Goal: Transaction & Acquisition: Book appointment/travel/reservation

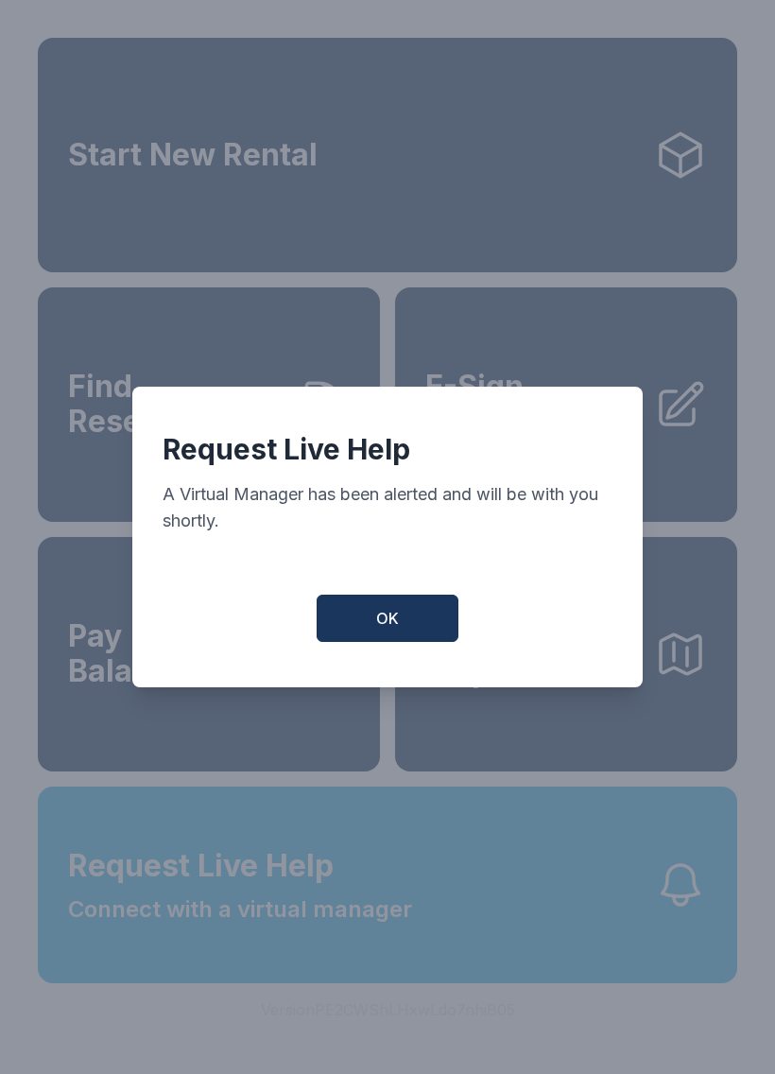
click at [405, 626] on button "OK" at bounding box center [388, 617] width 142 height 47
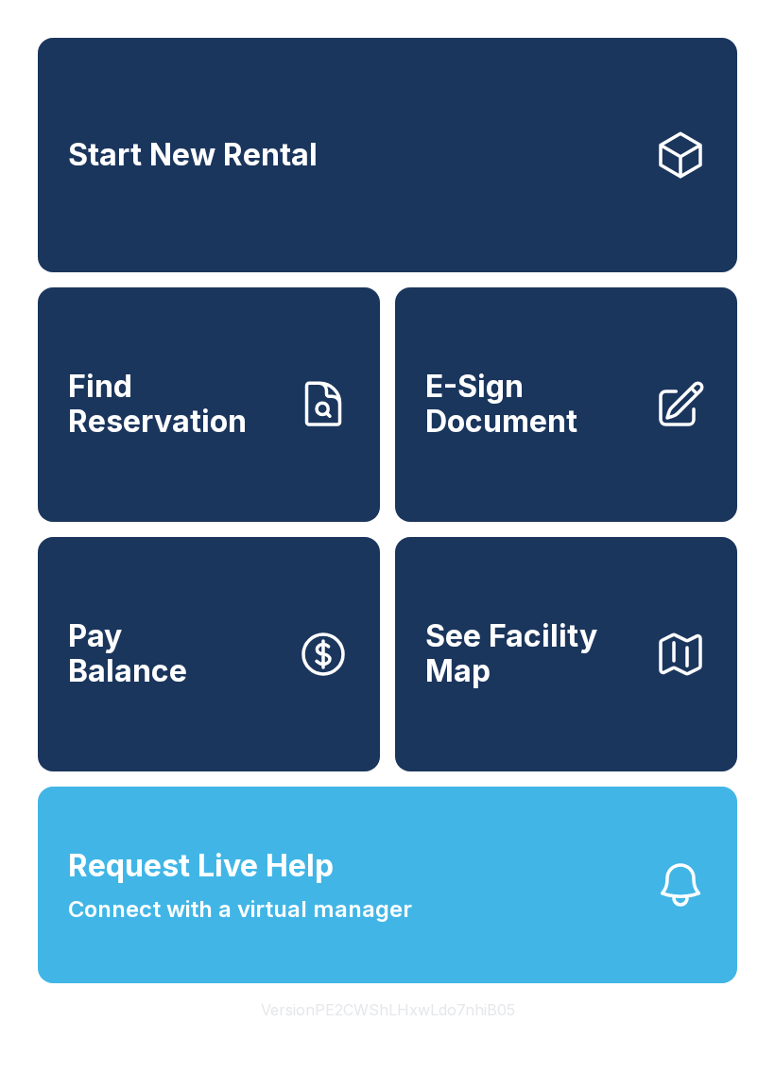
click at [403, 184] on link "Start New Rental" at bounding box center [387, 155] width 699 height 234
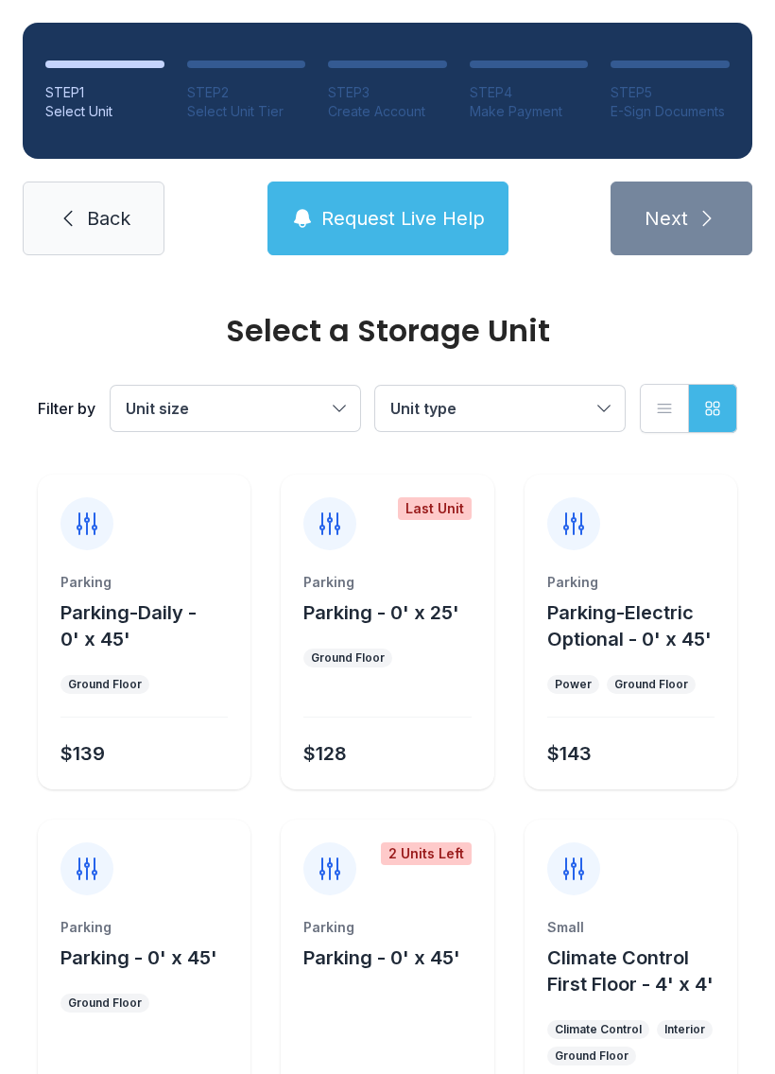
click at [611, 405] on button "Unit type" at bounding box center [500, 408] width 250 height 45
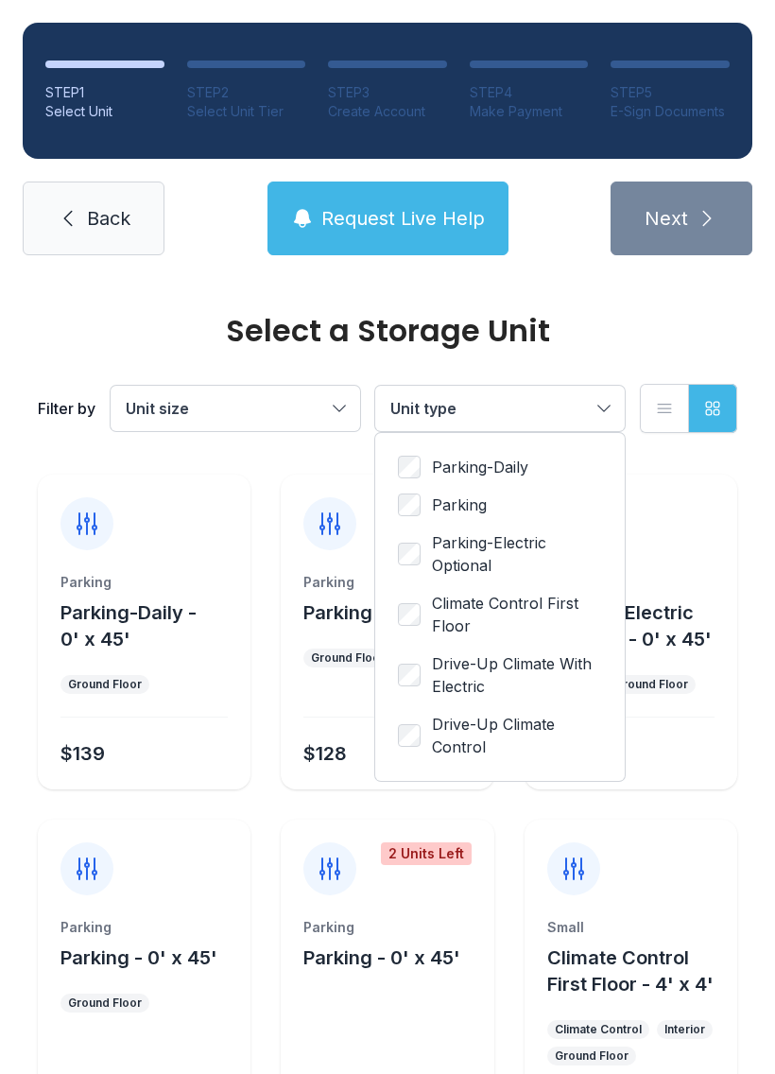
click at [433, 674] on span "Drive-Up Climate With Electric" at bounding box center [517, 674] width 170 height 45
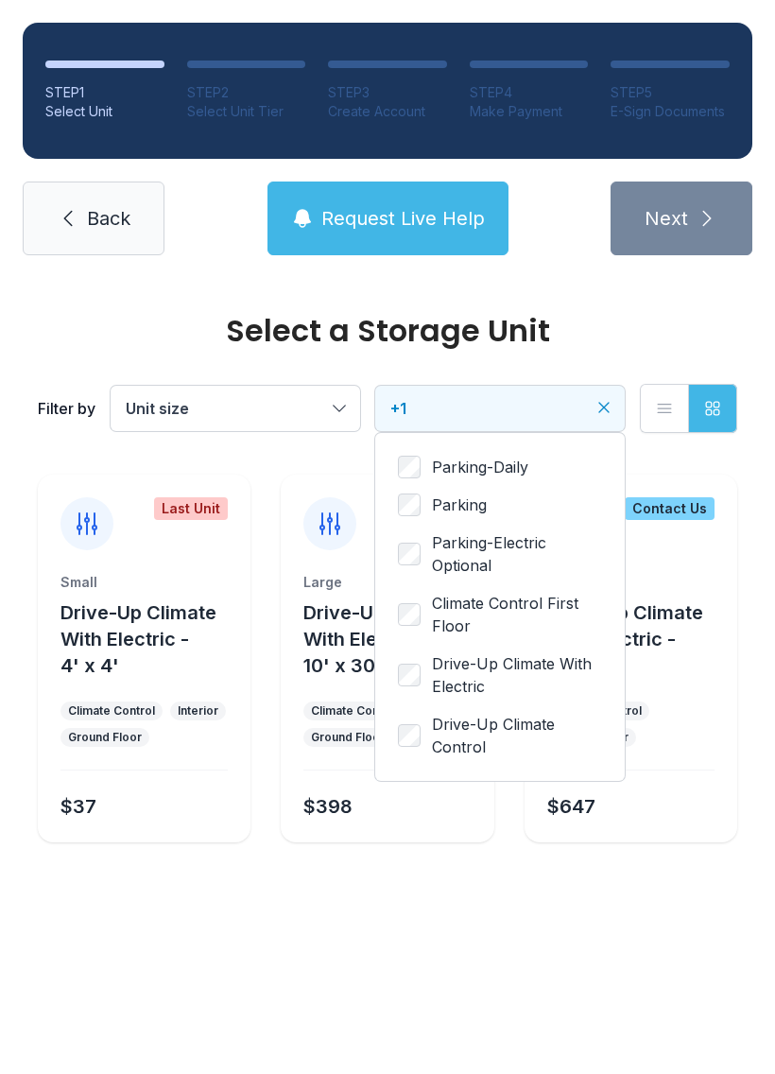
click at [334, 406] on button "Unit size" at bounding box center [236, 408] width 250 height 45
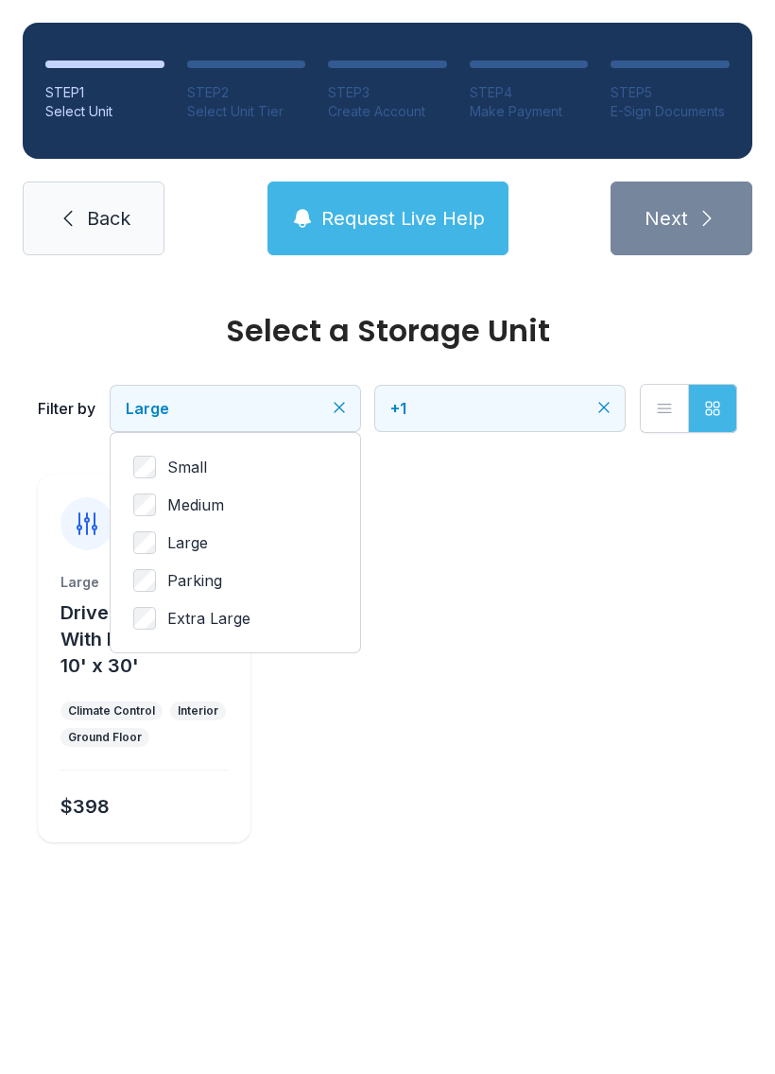
click at [658, 402] on icon "button" at bounding box center [664, 408] width 19 height 19
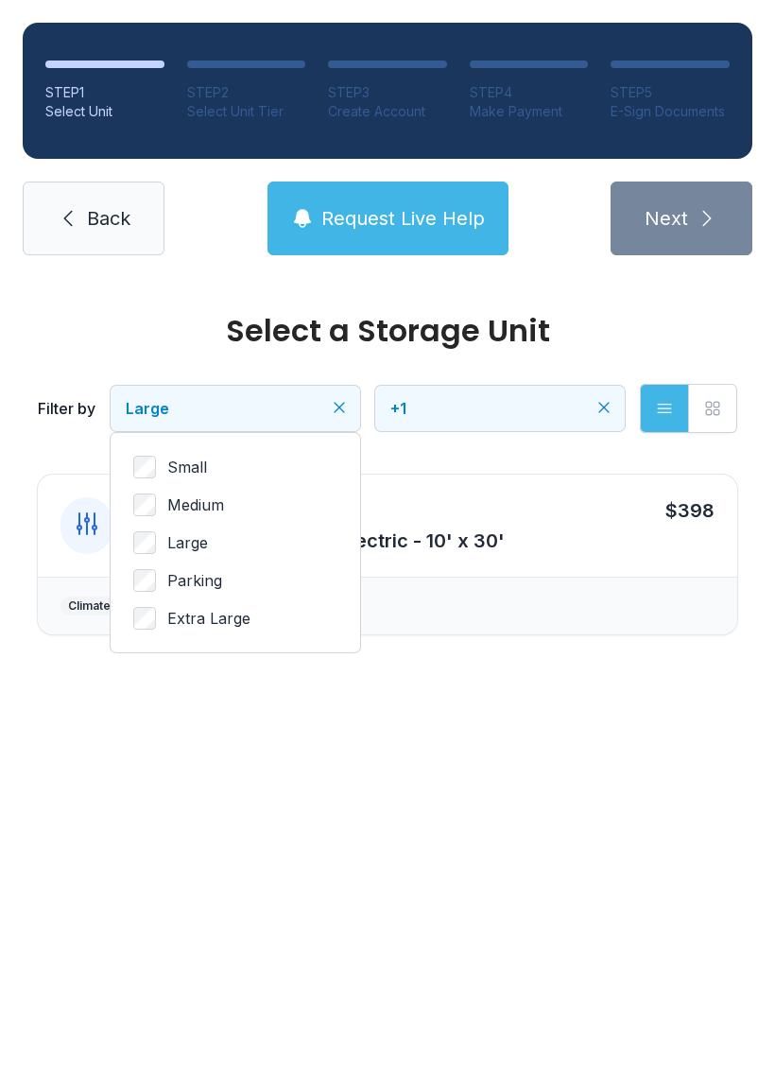
click at [714, 416] on icon "button" at bounding box center [712, 408] width 19 height 19
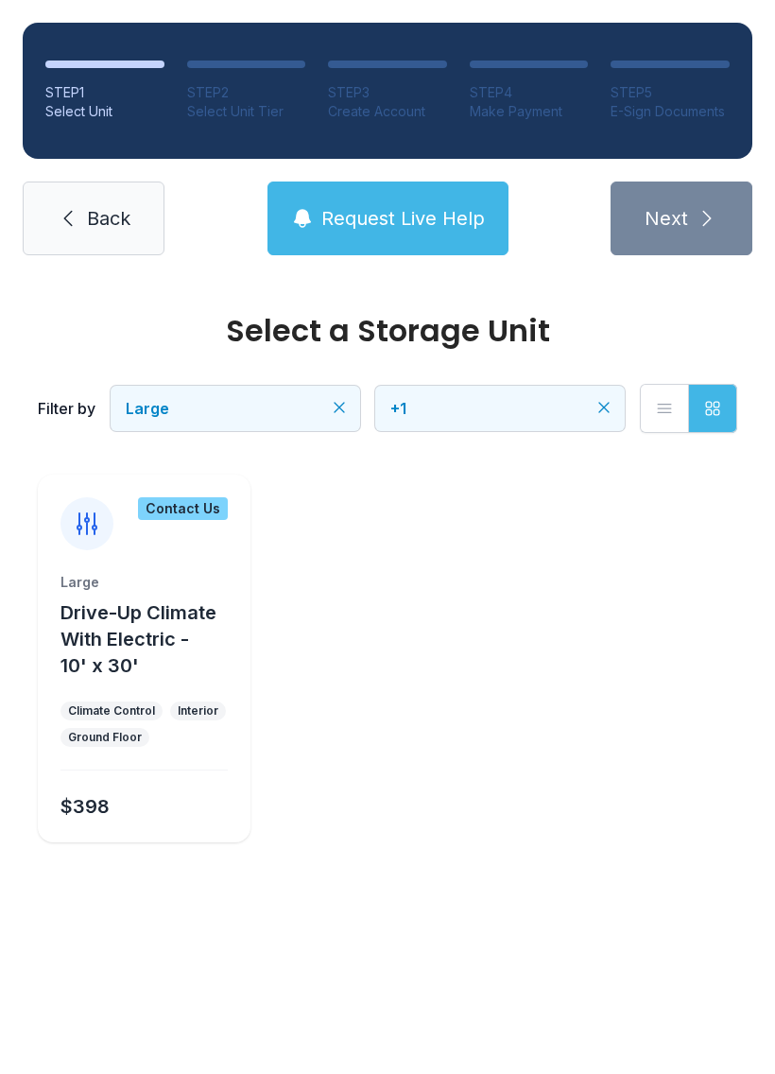
click at [710, 397] on button "Grid view" at bounding box center [712, 408] width 49 height 49
click at [607, 410] on icon "Clear filters" at bounding box center [603, 407] width 9 height 9
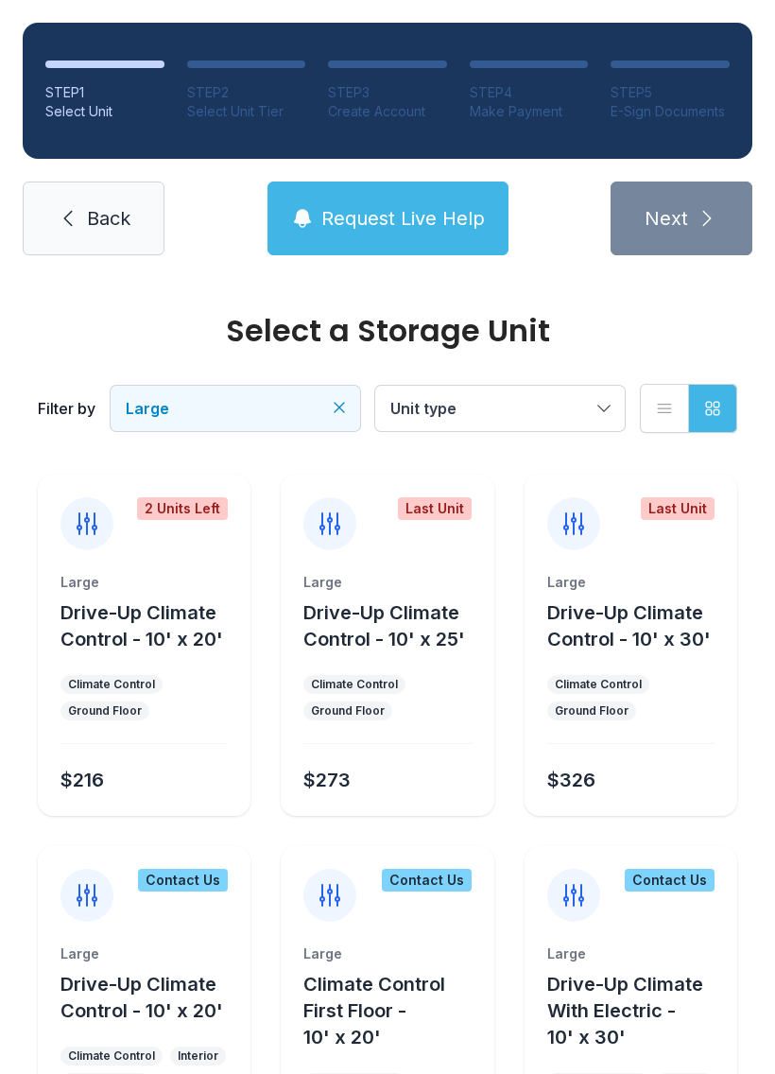
click at [721, 410] on icon "button" at bounding box center [712, 408] width 19 height 19
click at [658, 402] on icon "button" at bounding box center [664, 408] width 19 height 19
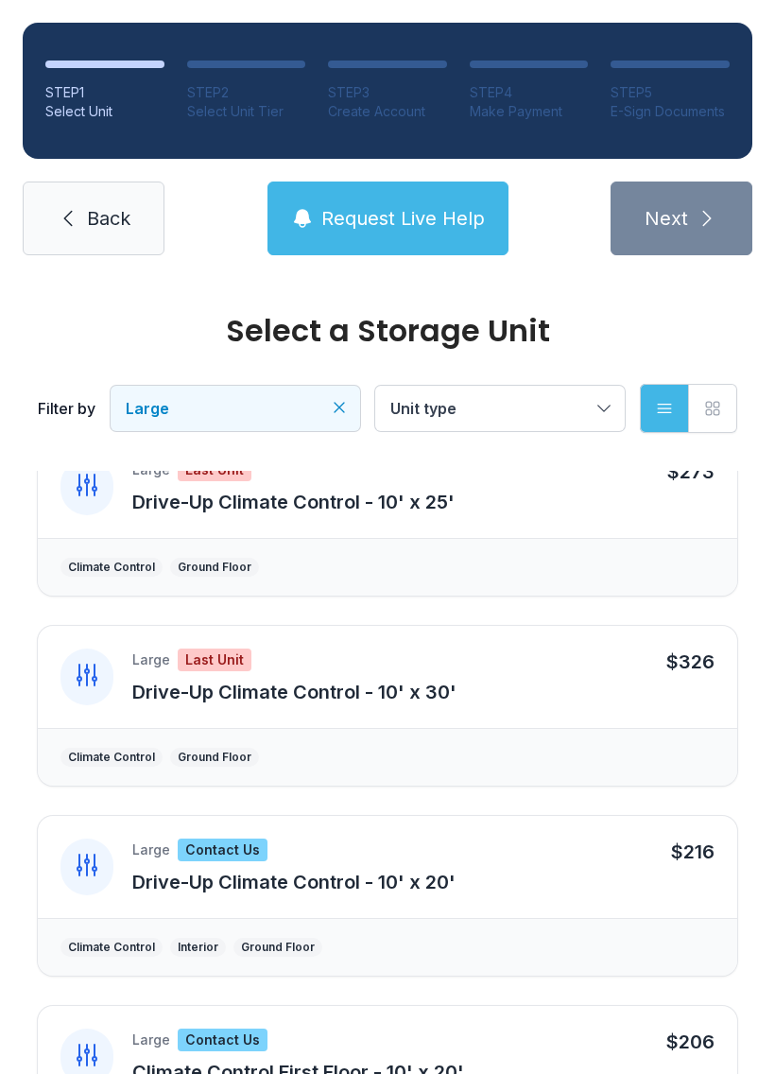
scroll to position [225, 0]
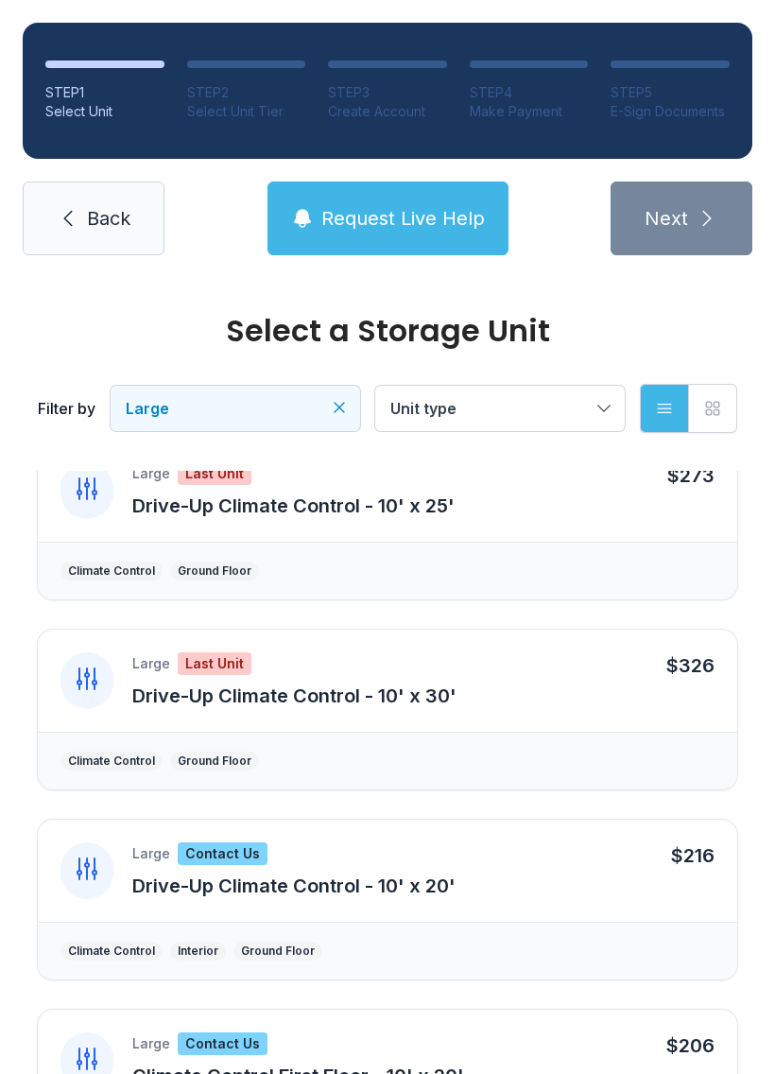
click at [652, 662] on div "Large Last Unit Drive-Up Climate Control - 10' x 30' $326" at bounding box center [387, 680] width 699 height 102
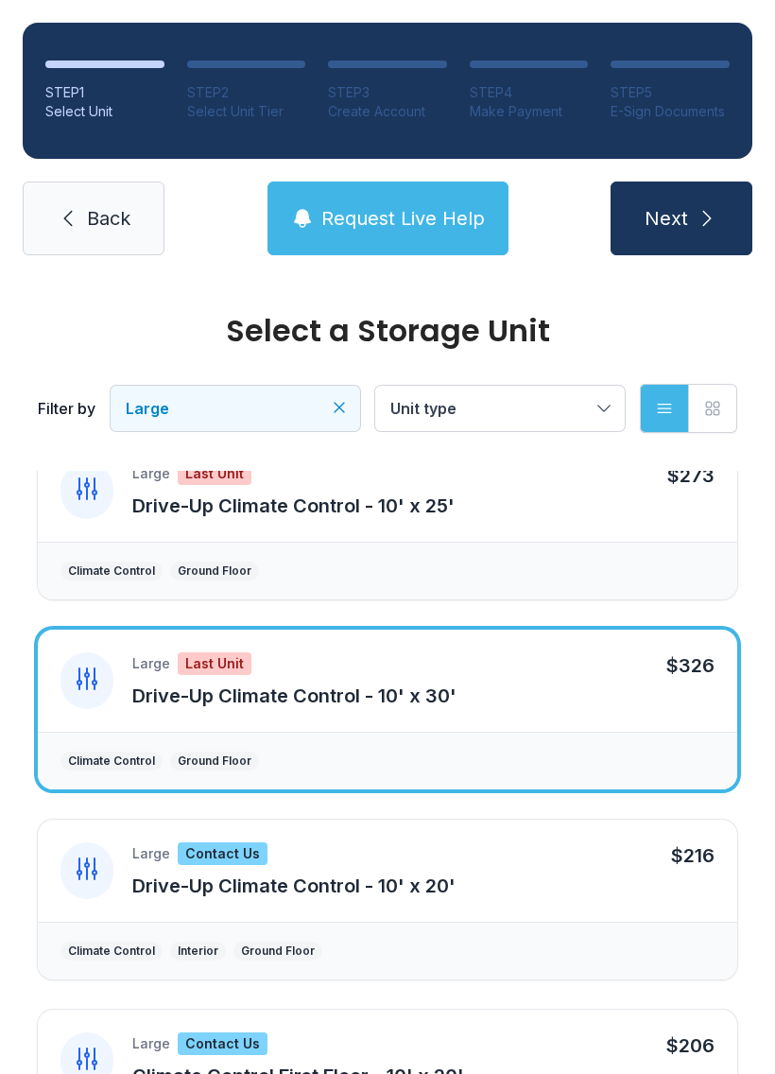
click at [198, 740] on div "Climate Control Ground Floor" at bounding box center [387, 760] width 699 height 58
click at [315, 690] on span "Drive-Up Climate Control - 10' x 30'" at bounding box center [294, 695] width 324 height 23
click at [215, 664] on div "Last Unit" at bounding box center [215, 663] width 74 height 23
click at [666, 676] on div "$326" at bounding box center [690, 665] width 48 height 26
click at [680, 222] on span "Next" at bounding box center [666, 218] width 43 height 26
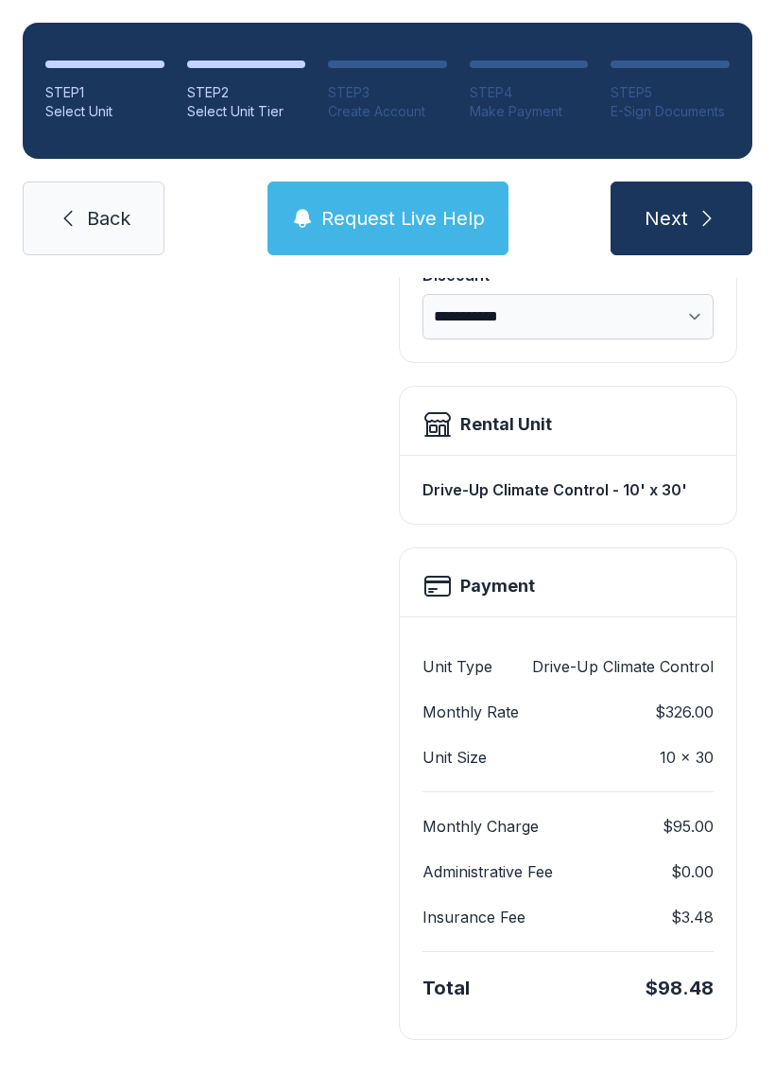
scroll to position [409, 0]
click at [686, 211] on span "Next" at bounding box center [666, 218] width 43 height 26
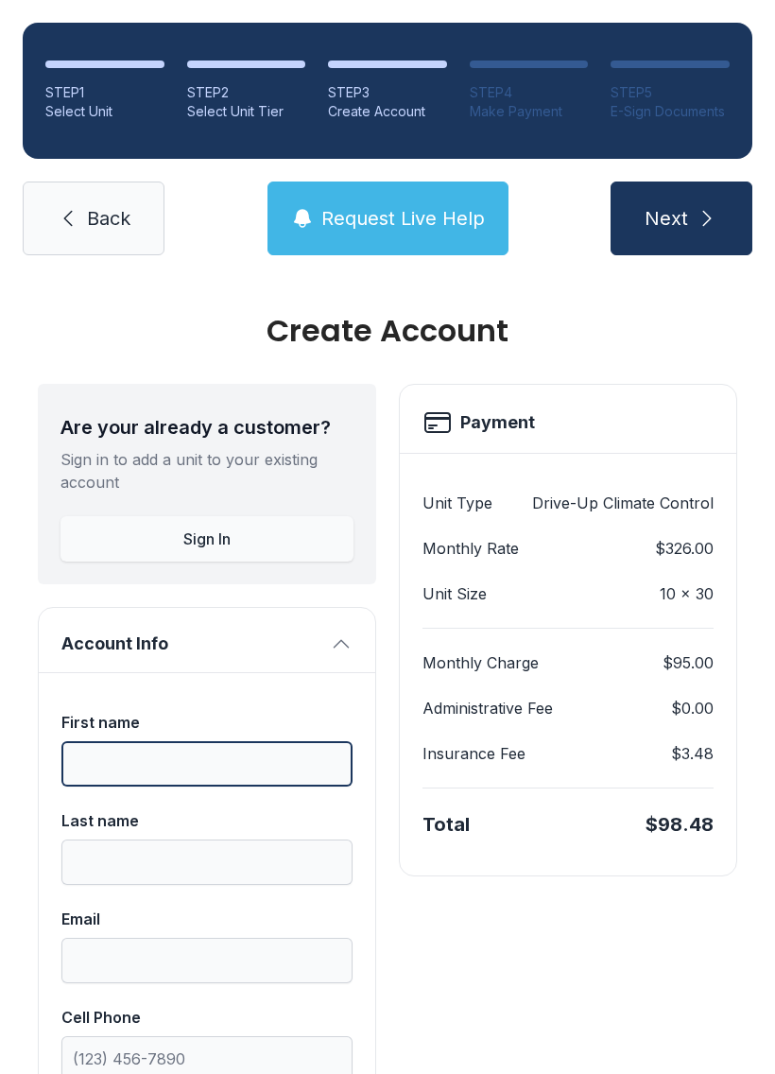
click at [195, 756] on input "First name" at bounding box center [206, 763] width 291 height 45
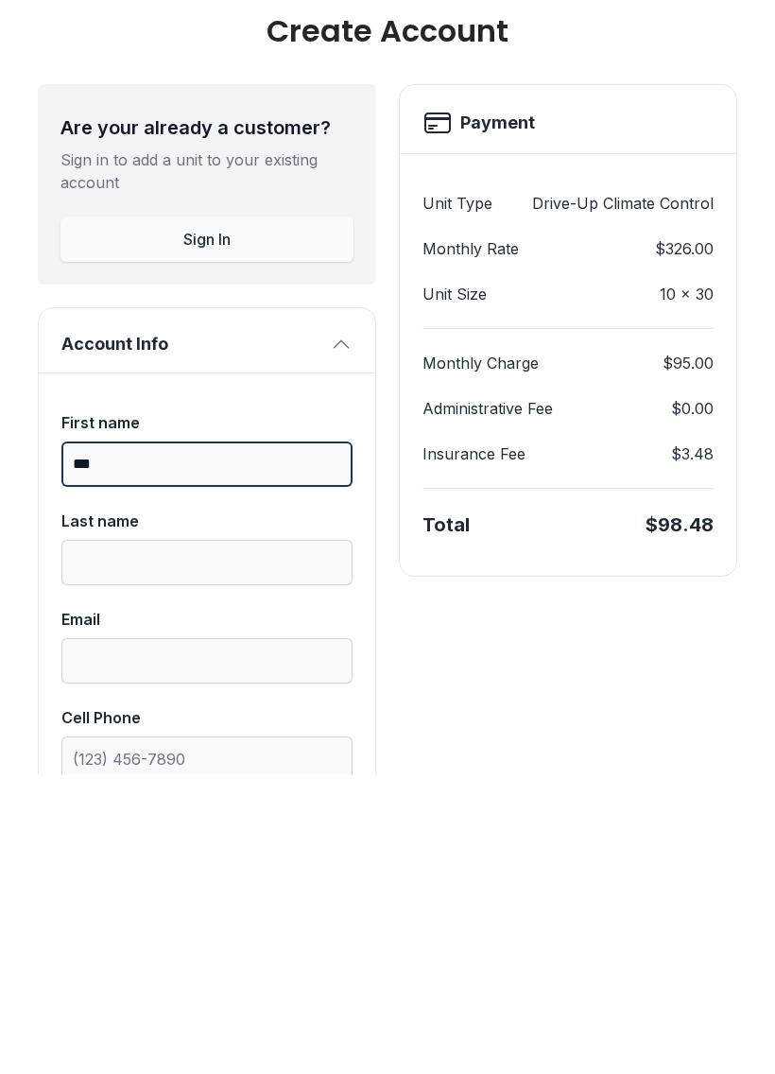
type input "***"
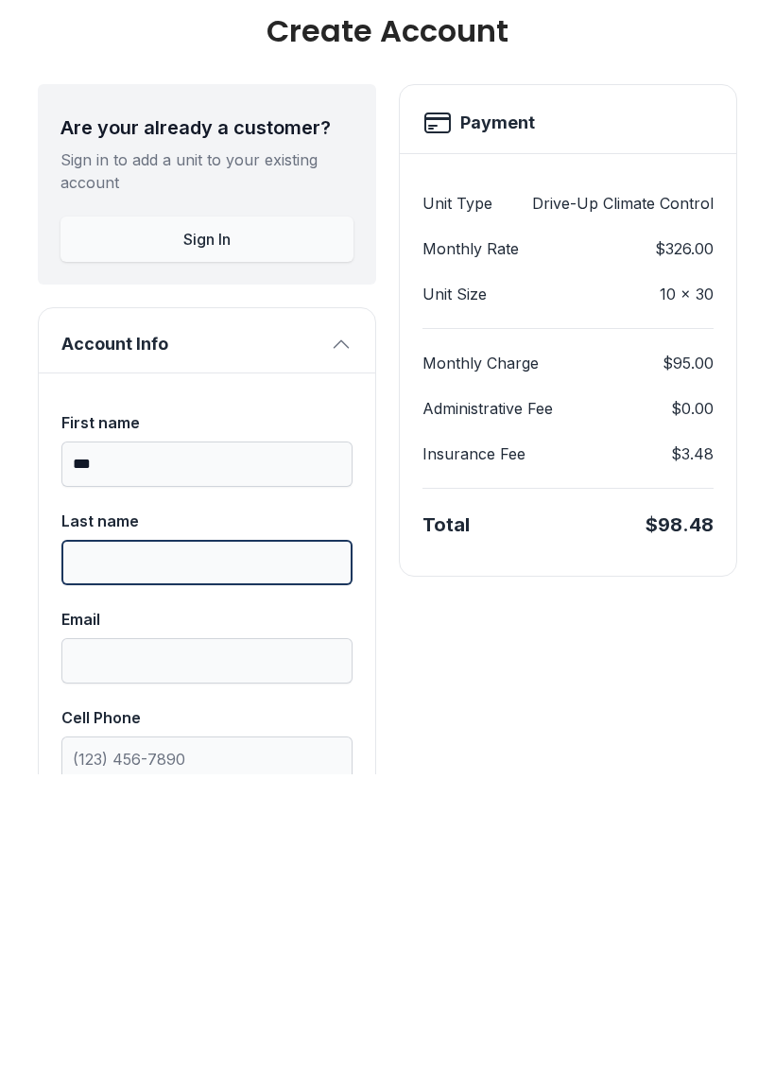
click at [168, 839] on input "Last name" at bounding box center [206, 861] width 291 height 45
type input "*****"
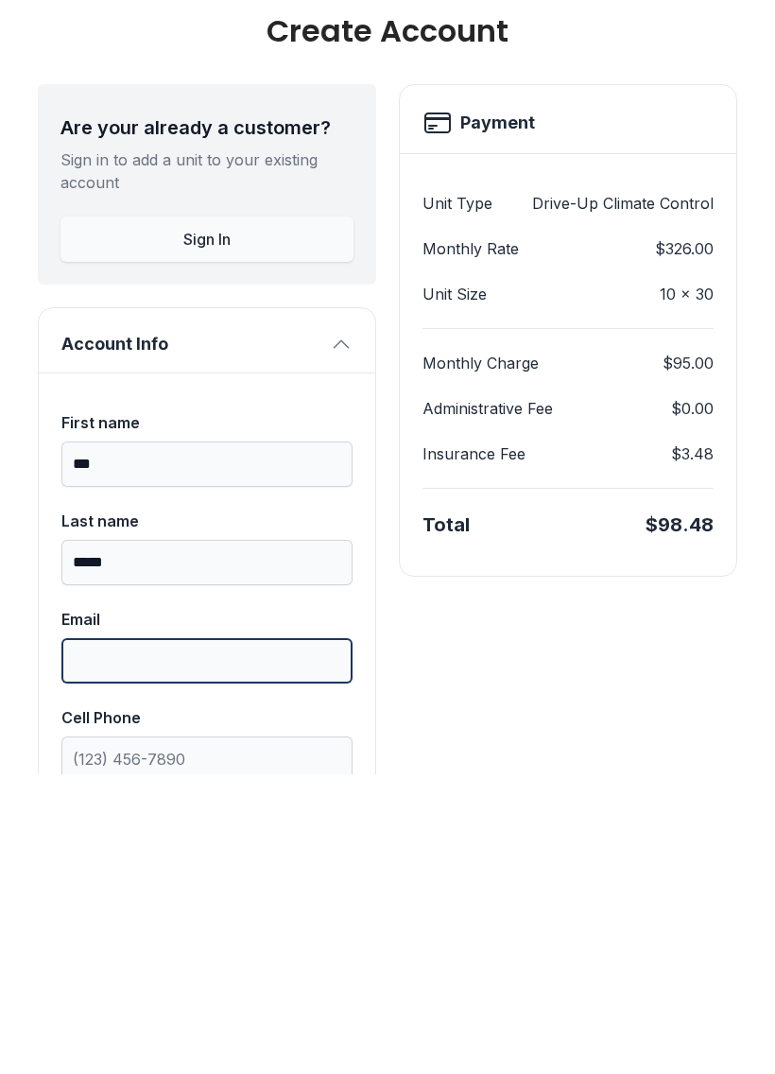
click at [150, 938] on input "Email" at bounding box center [206, 960] width 291 height 45
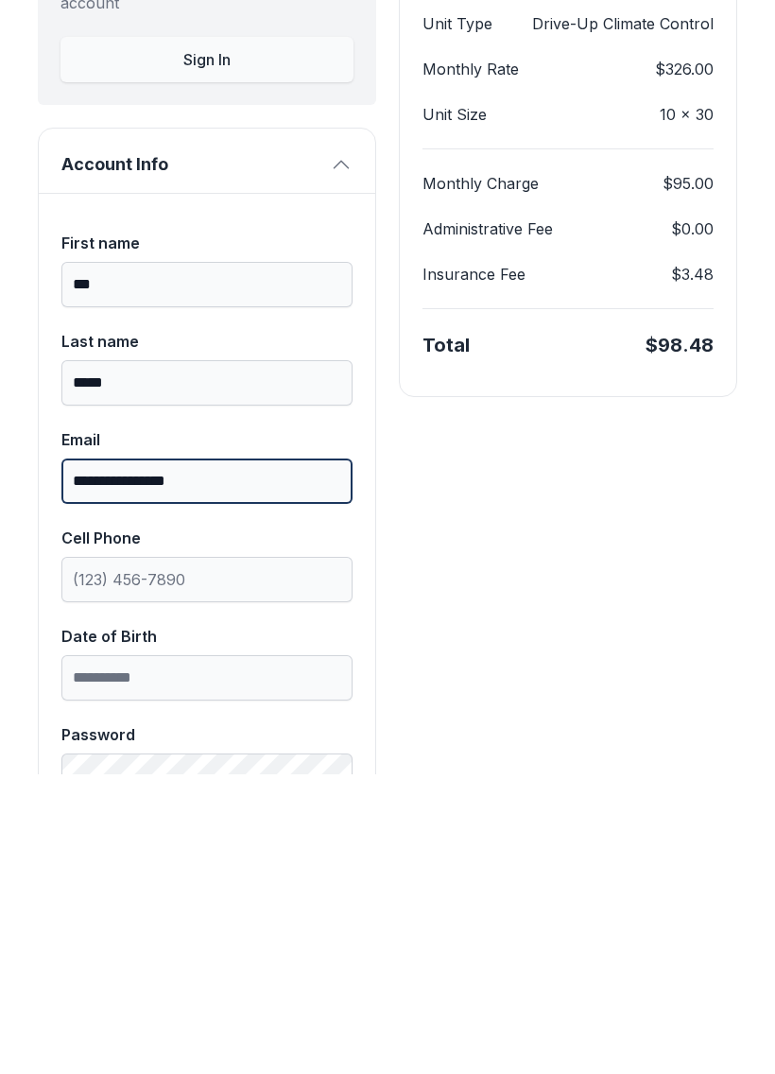
scroll to position [184, 0]
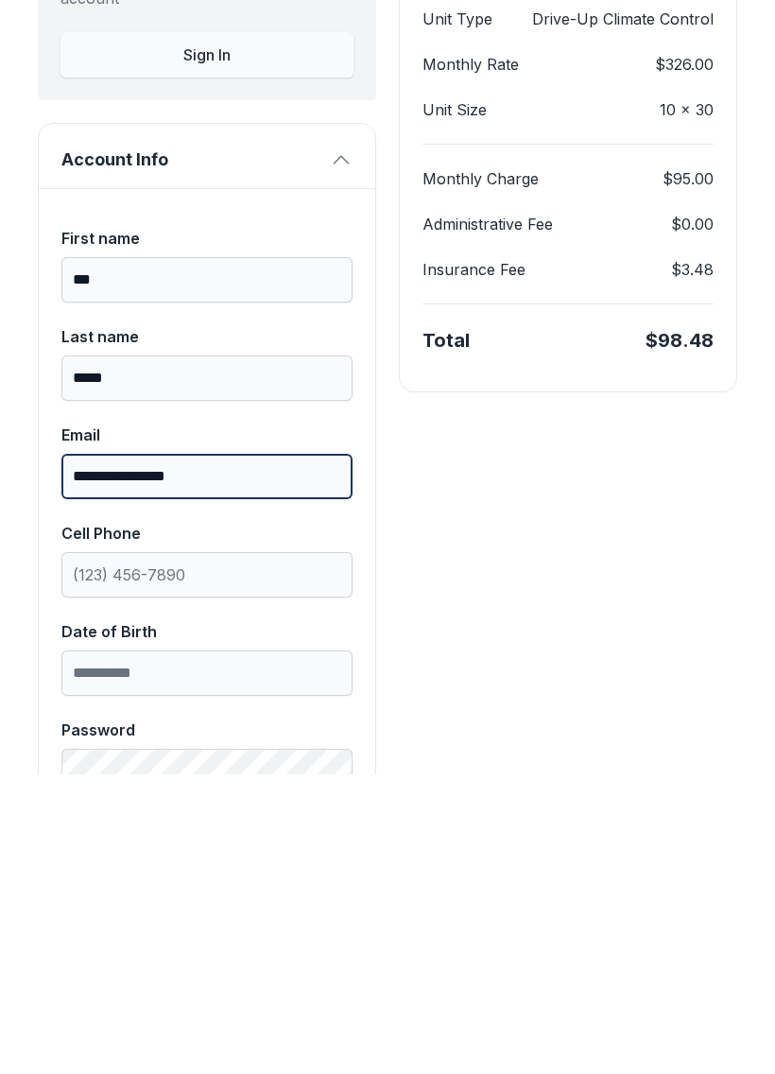
type input "**********"
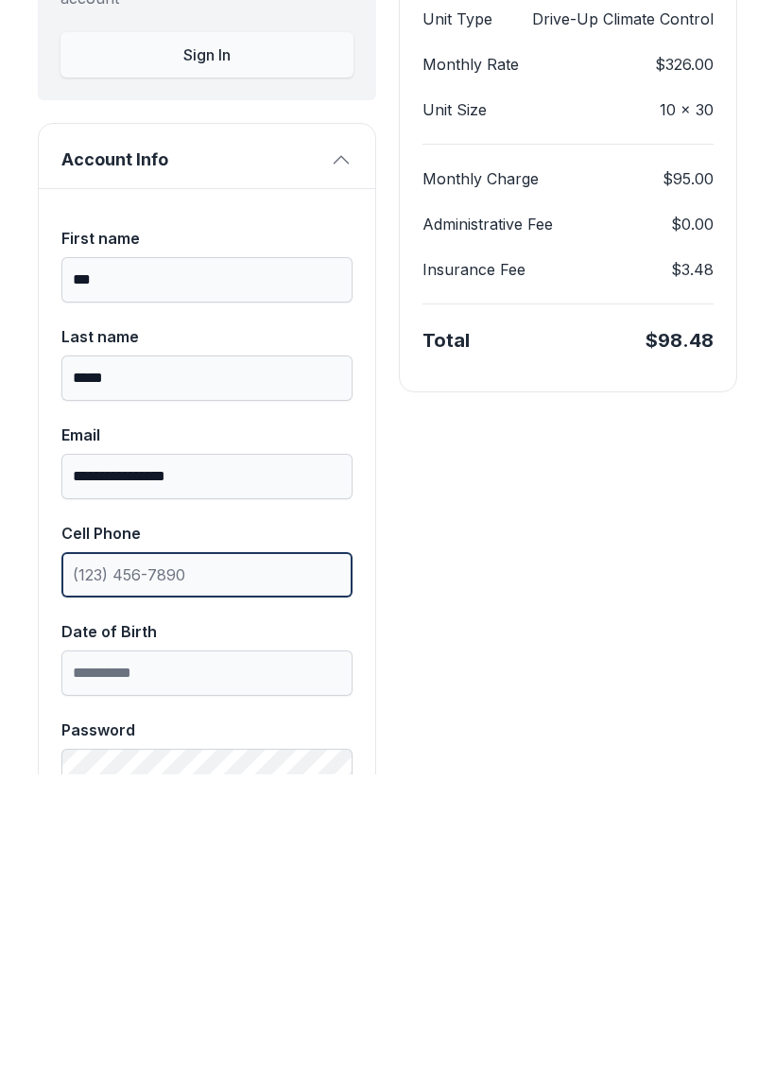
click at [199, 852] on input "Cell Phone" at bounding box center [206, 874] width 291 height 45
type input "[PHONE_NUMBER]"
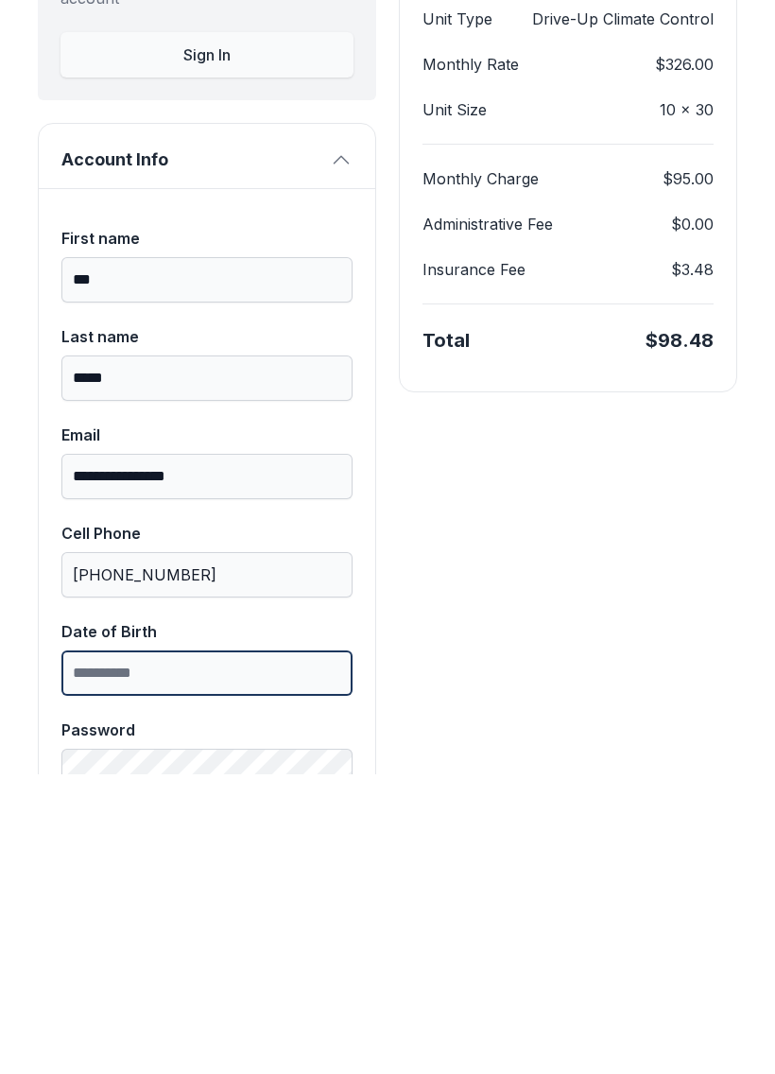
click at [189, 950] on input "Date of Birth" at bounding box center [206, 972] width 291 height 45
type input "**********"
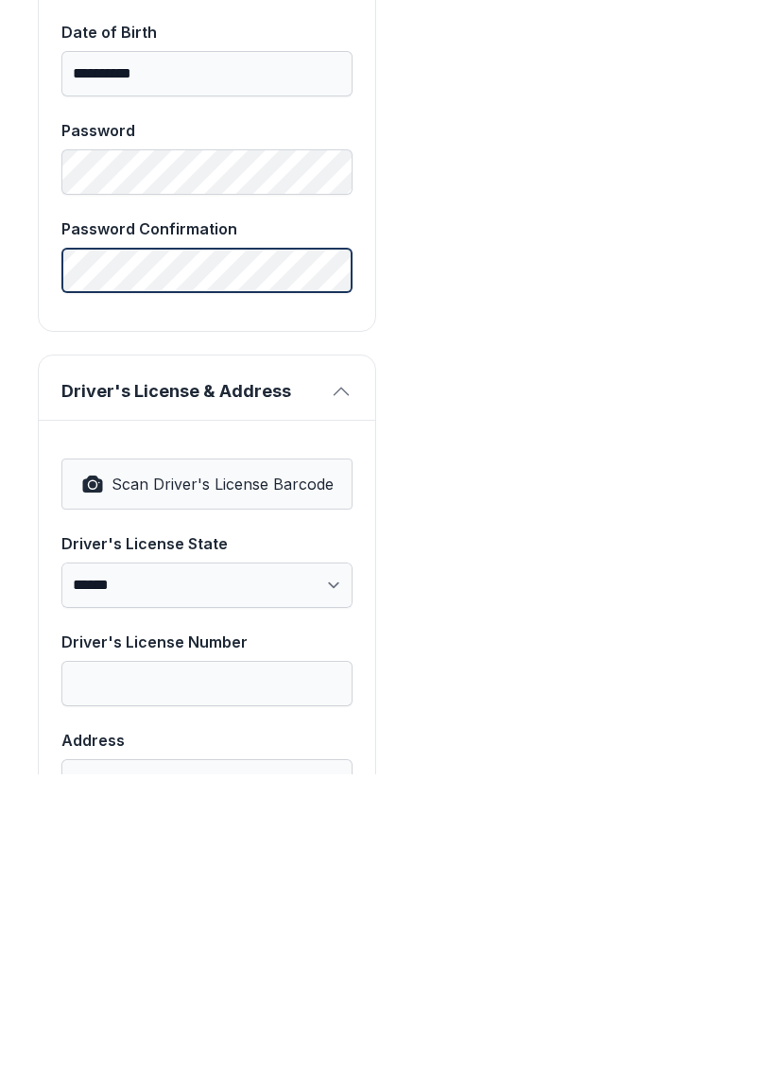
scroll to position [793, 0]
